Goal: Information Seeking & Learning: Compare options

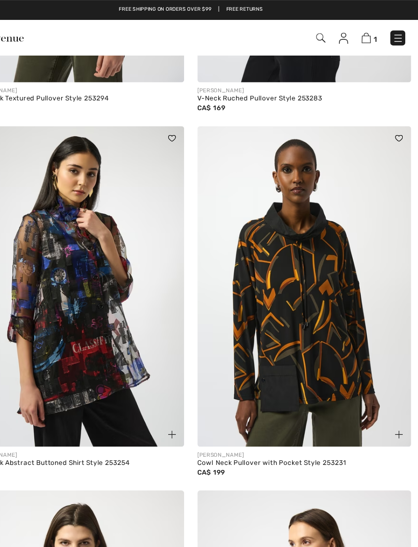
scroll to position [1362, 0]
click at [297, 317] on img at bounding box center [313, 263] width 197 height 295
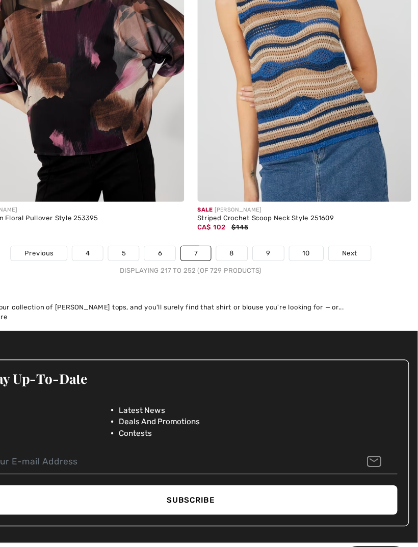
scroll to position [6200, 0]
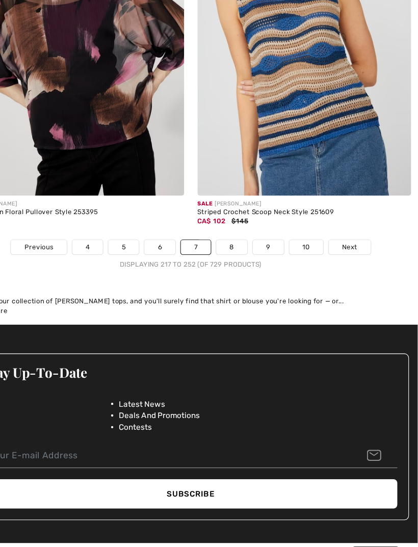
click at [348, 237] on span "Next" at bounding box center [355, 241] width 14 height 9
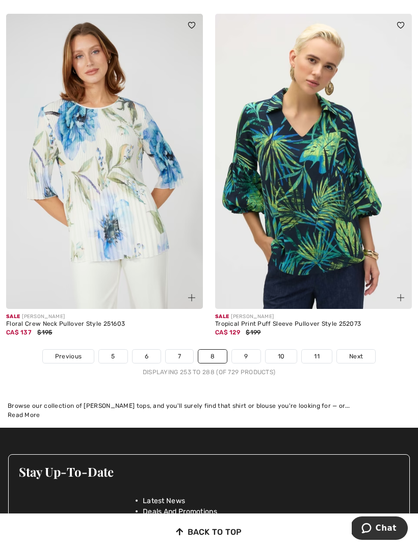
scroll to position [6123, 0]
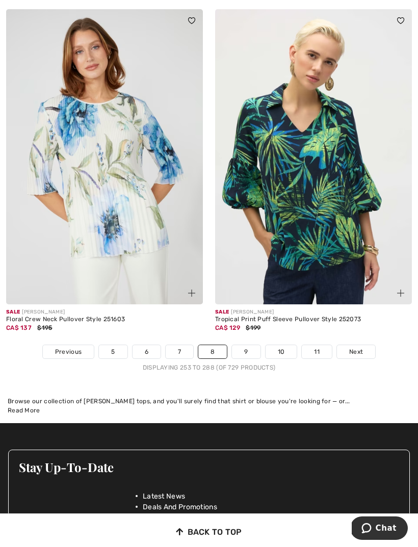
click at [351, 347] on span "Next" at bounding box center [357, 351] width 14 height 9
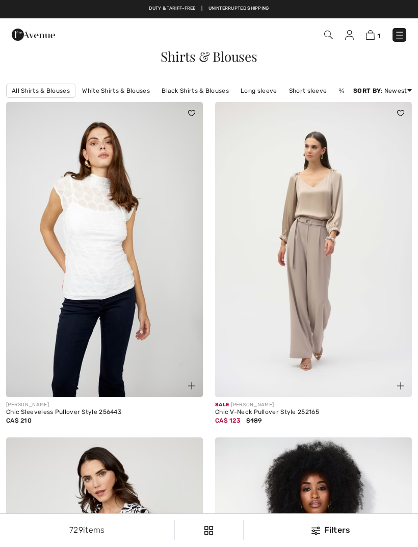
checkbox input "true"
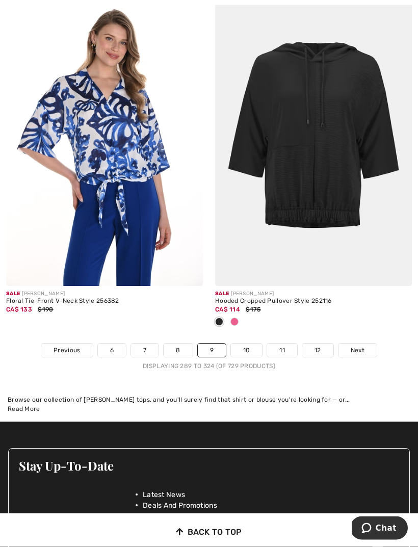
scroll to position [6141, 0]
click at [354, 346] on span "Next" at bounding box center [358, 350] width 14 height 9
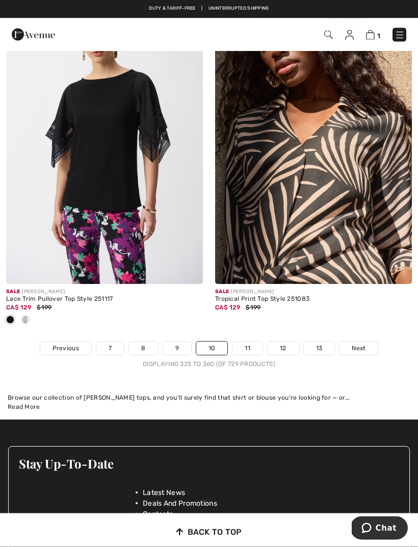
scroll to position [6140, 0]
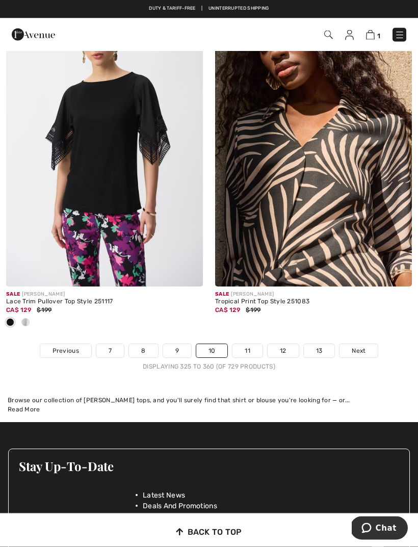
click at [359, 347] on span "Next" at bounding box center [359, 351] width 14 height 9
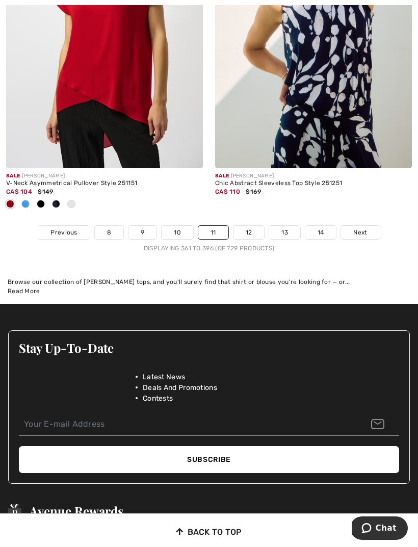
scroll to position [6304, 0]
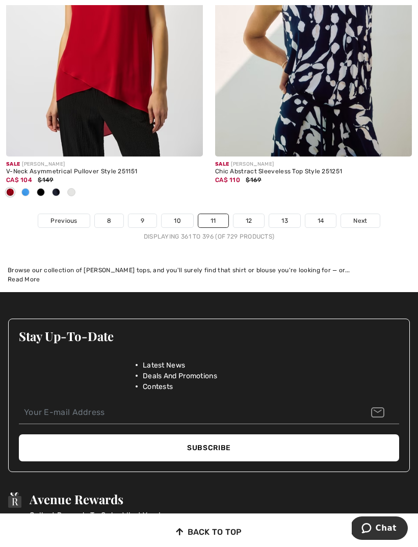
click at [360, 216] on span "Next" at bounding box center [361, 220] width 14 height 9
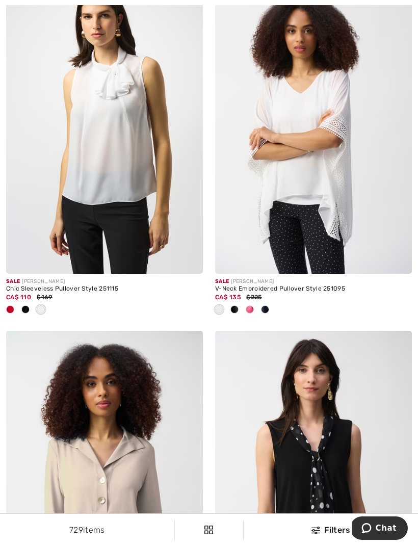
scroll to position [6867, 0]
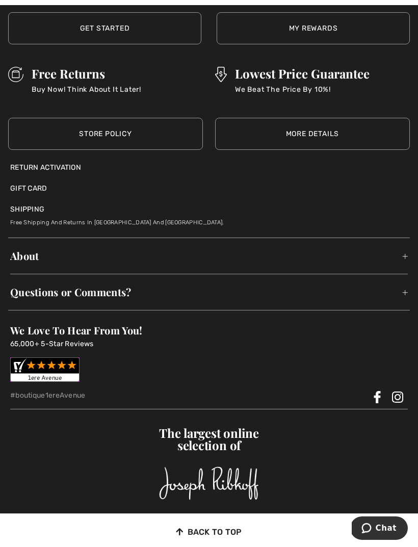
click at [342, 358] on div at bounding box center [209, 370] width 398 height 24
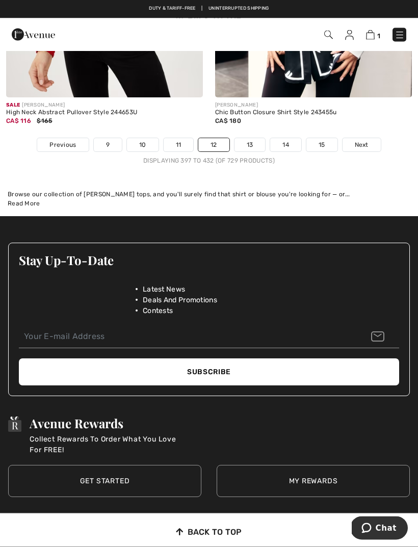
scroll to position [6351, 0]
